Goal: Check status: Check status

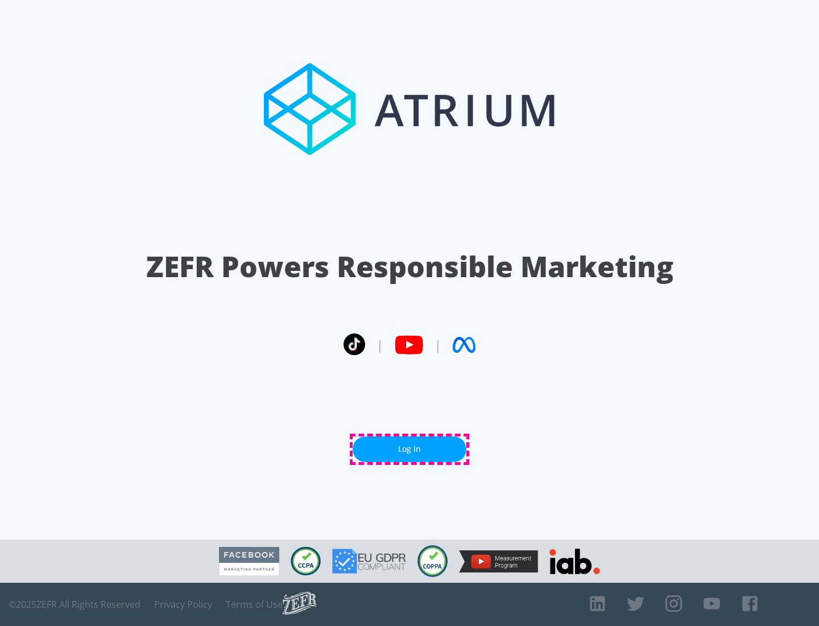
click at [410, 449] on link "Log In" at bounding box center [410, 449] width 114 height 26
